Goal: Transaction & Acquisition: Purchase product/service

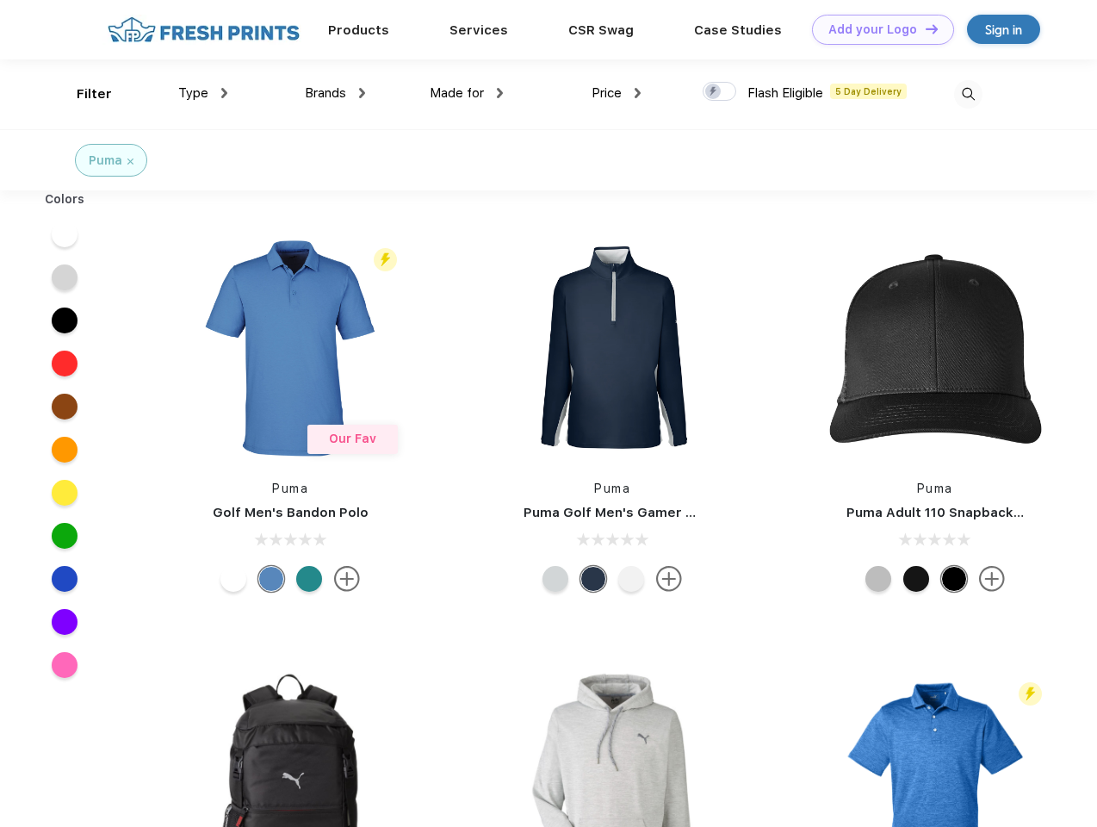
scroll to position [1, 0]
click at [877, 29] on link "Add your Logo Design Tool" at bounding box center [883, 30] width 142 height 30
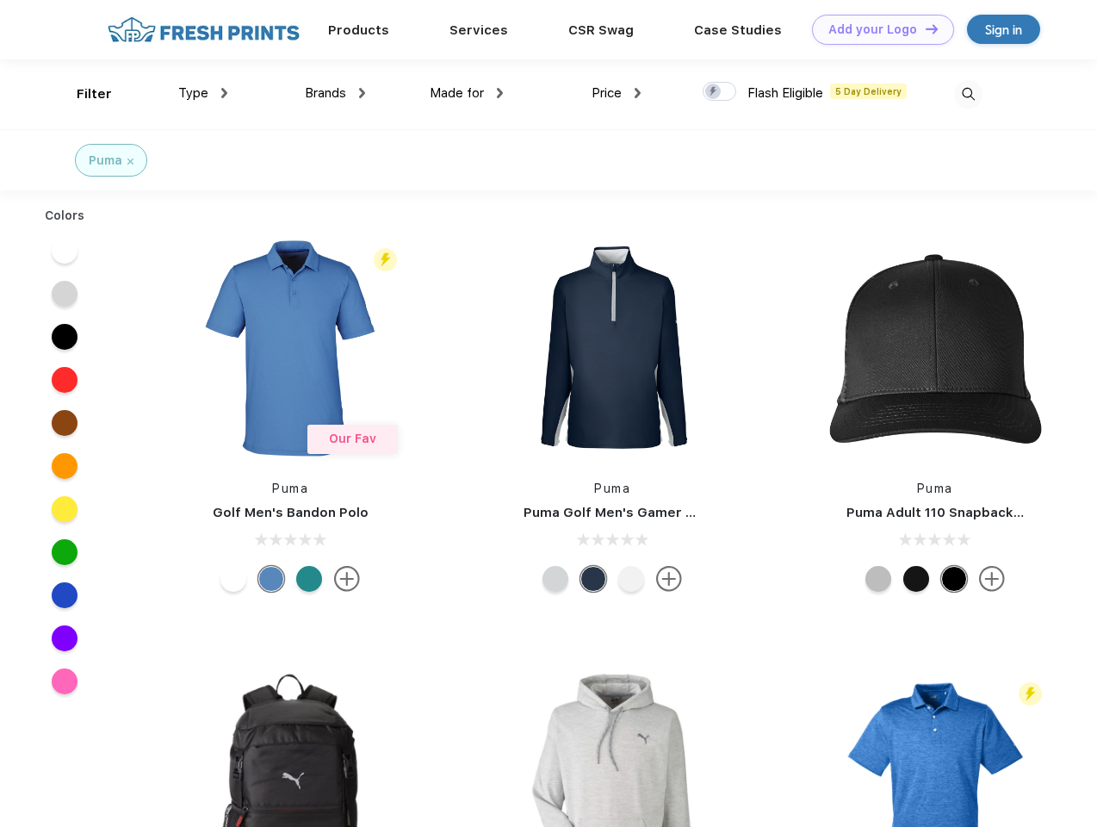
click at [0, 0] on div "Design Tool" at bounding box center [0, 0] width 0 height 0
click at [924, 28] on link "Add your Logo Design Tool" at bounding box center [883, 30] width 142 height 30
click at [83, 94] on div "Filter" at bounding box center [94, 94] width 35 height 20
click at [203, 93] on span "Type" at bounding box center [193, 92] width 30 height 15
click at [335, 93] on span "Brands" at bounding box center [325, 92] width 41 height 15
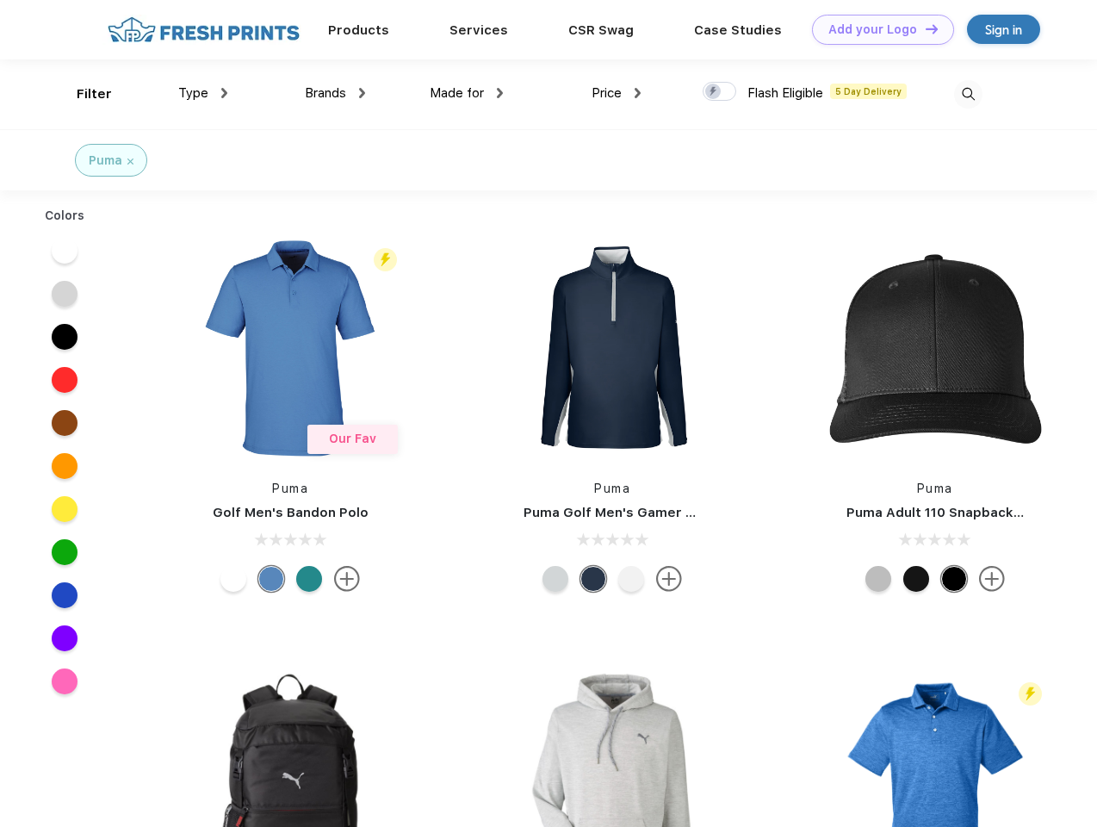
click at [467, 93] on span "Made for" at bounding box center [457, 92] width 54 height 15
click at [617, 93] on span "Price" at bounding box center [607, 92] width 30 height 15
click at [720, 92] on div at bounding box center [720, 91] width 34 height 19
click at [714, 92] on input "checkbox" at bounding box center [708, 86] width 11 height 11
click at [968, 94] on img at bounding box center [968, 94] width 28 height 28
